Goal: Obtain resource: Obtain resource

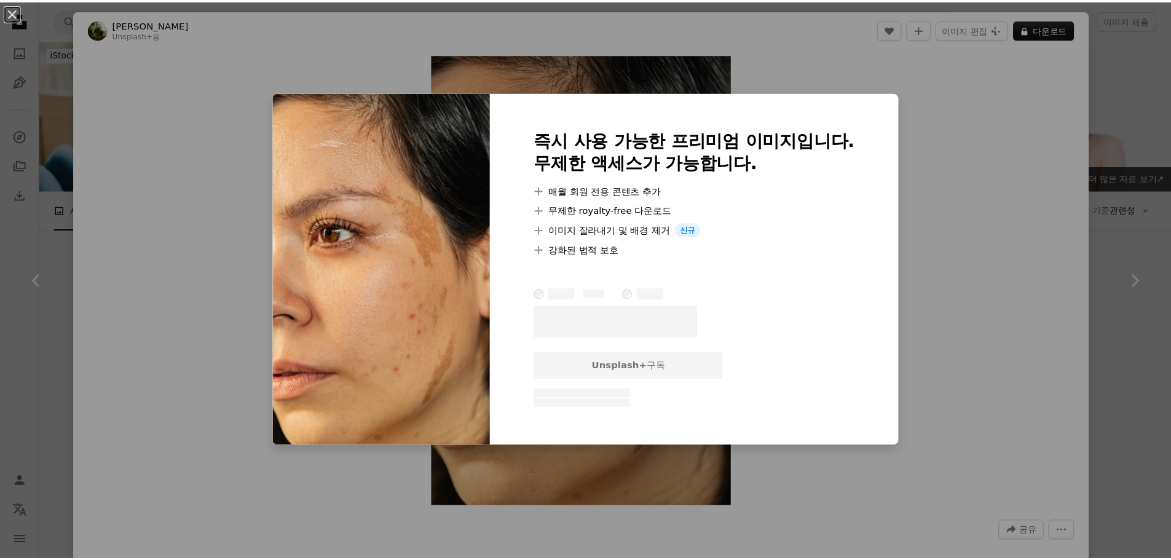
scroll to position [8726, 0]
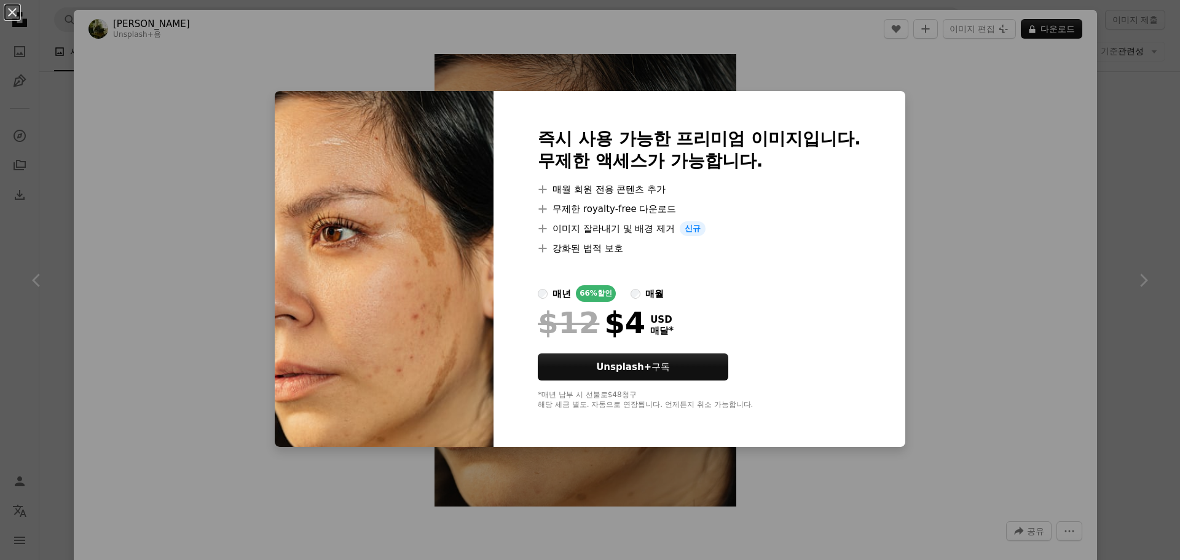
click at [984, 156] on div "An X shape 즉시 사용 가능한 프리미엄 이미지입니다. 무제한 액세스가 가능합니다. A plus sign 매월 회원 전용 콘텐츠 추가 A…" at bounding box center [590, 280] width 1180 height 560
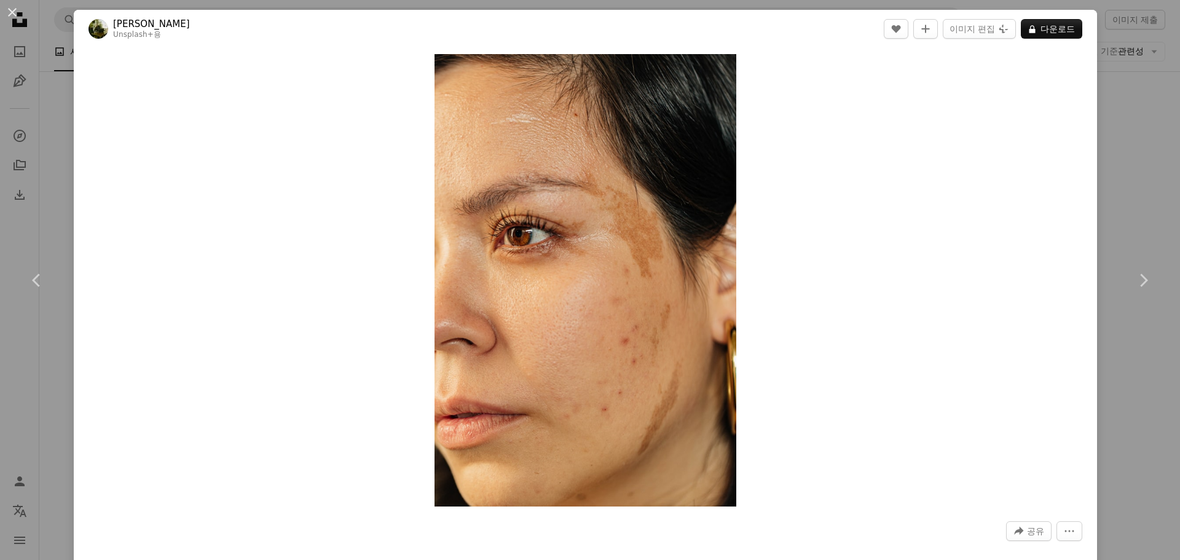
click at [846, 430] on div "Zoom in" at bounding box center [585, 280] width 1023 height 465
click at [1134, 125] on div "An X shape Chevron left Chevron right [PERSON_NAME] Unsplash+ 용 A heart A plus …" at bounding box center [590, 280] width 1180 height 560
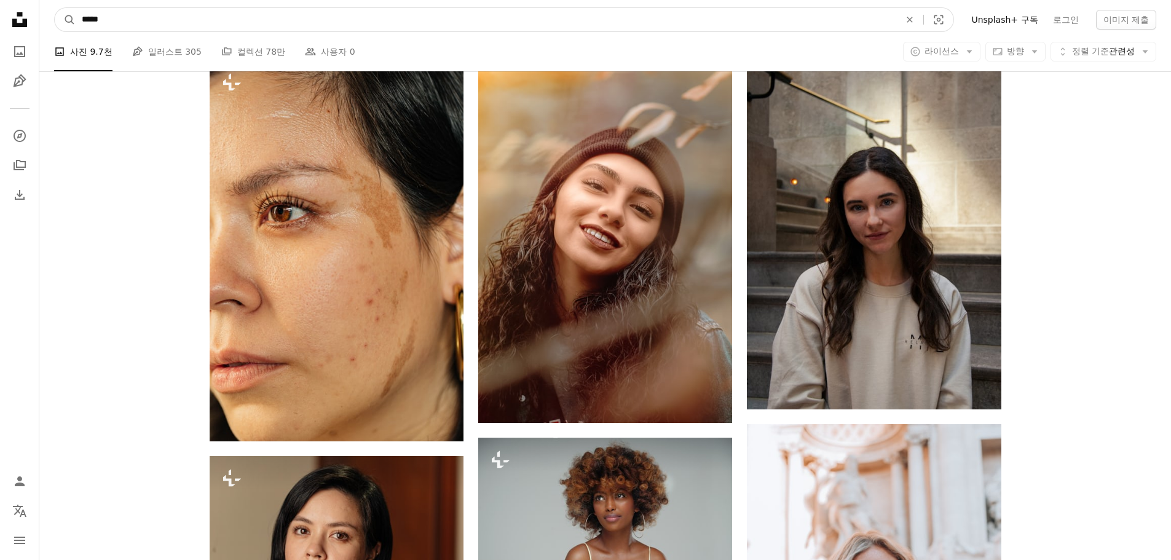
drag, startPoint x: 334, startPoint y: 23, endPoint x: -280, endPoint y: 42, distance: 614.8
type input "**"
click button "A magnifying glass" at bounding box center [65, 19] width 21 height 23
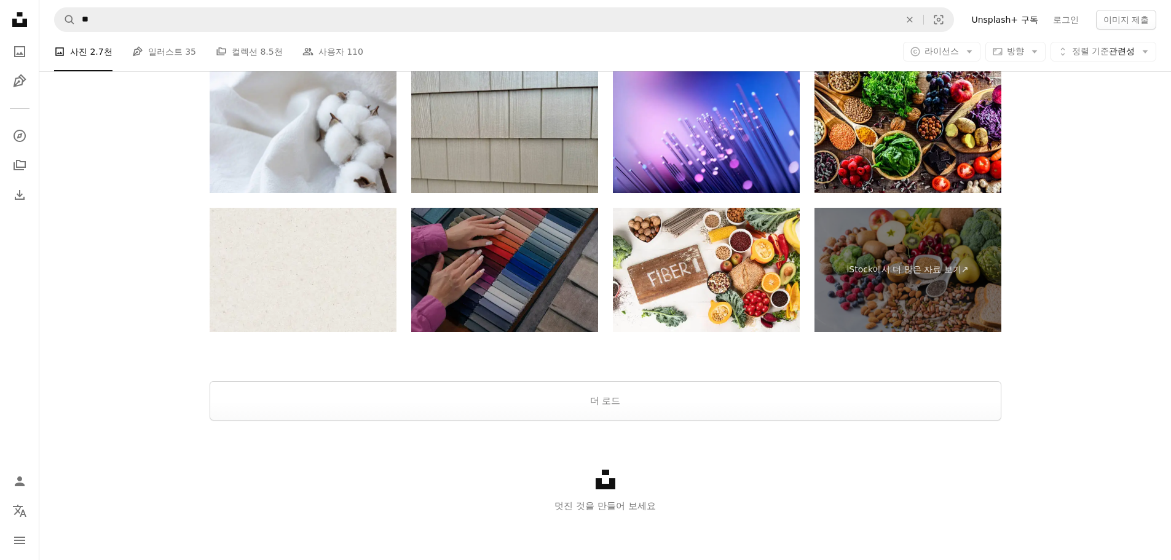
scroll to position [2340, 0]
